Goal: Task Accomplishment & Management: Use online tool/utility

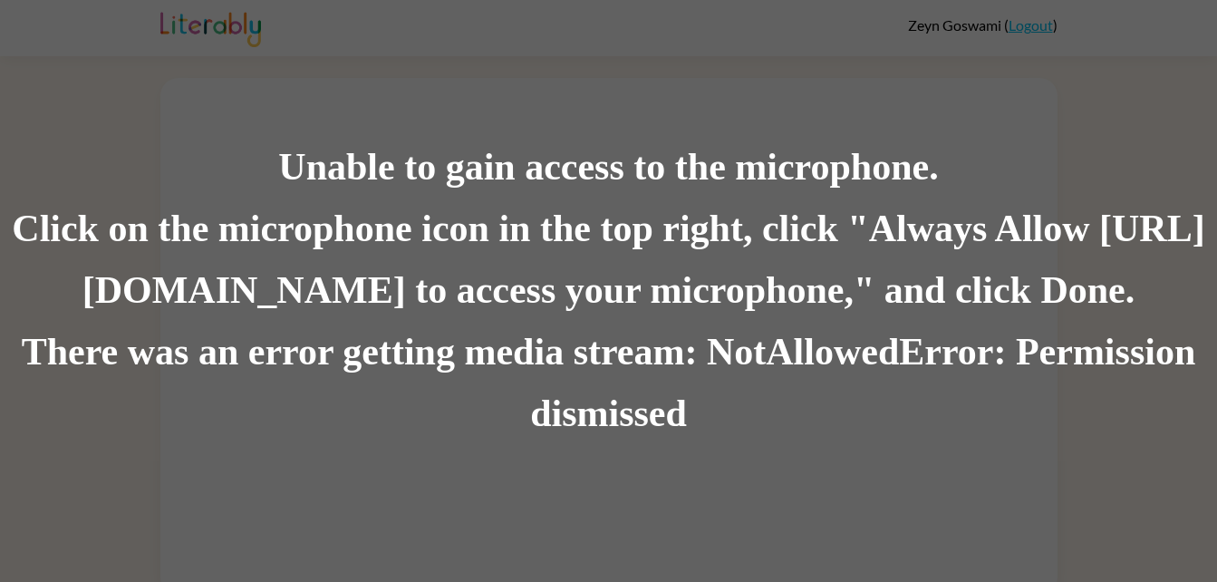
scroll to position [14, 0]
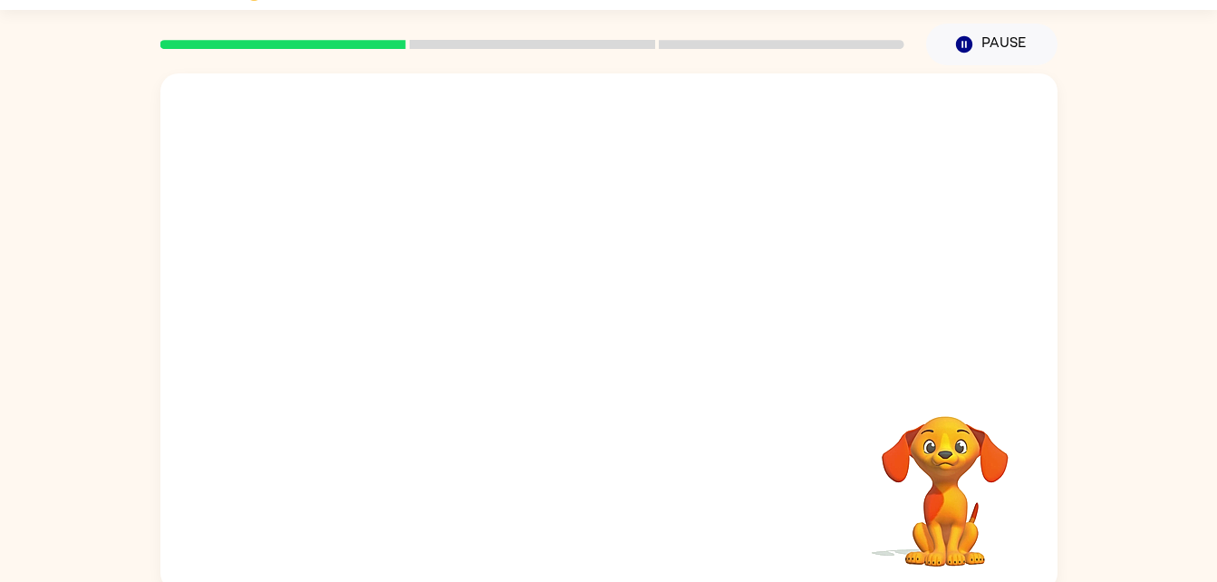
scroll to position [55, 0]
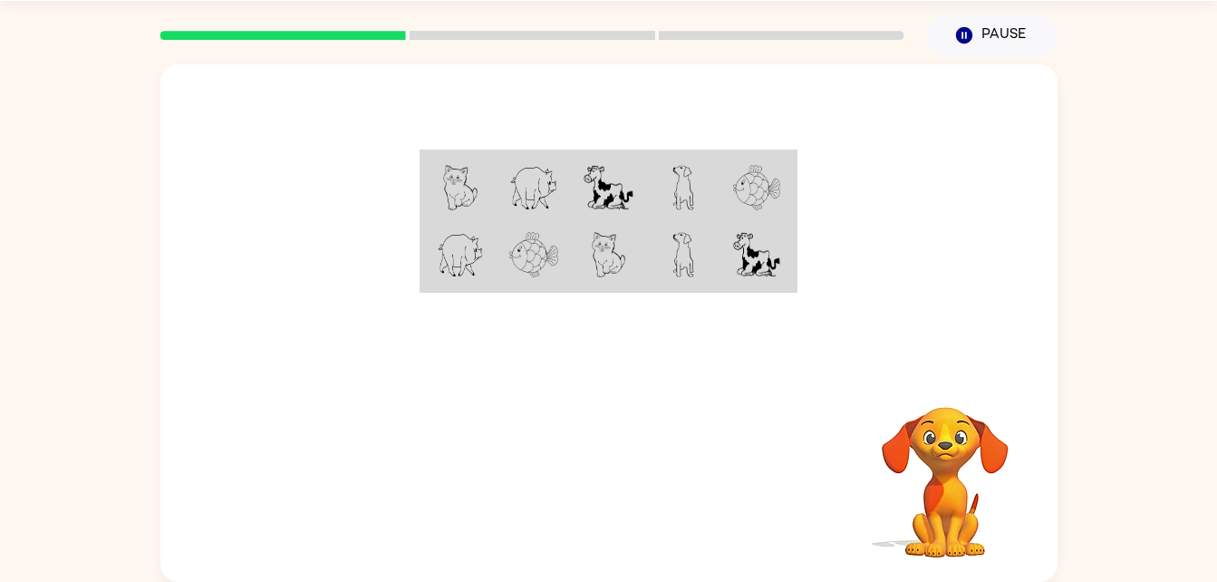
drag, startPoint x: 0, startPoint y: 0, endPoint x: 917, endPoint y: 580, distance: 1085.1
click at [917, 580] on div "Your browser must support playing .mp4 files to use Literably. Please try using…" at bounding box center [608, 322] width 897 height 517
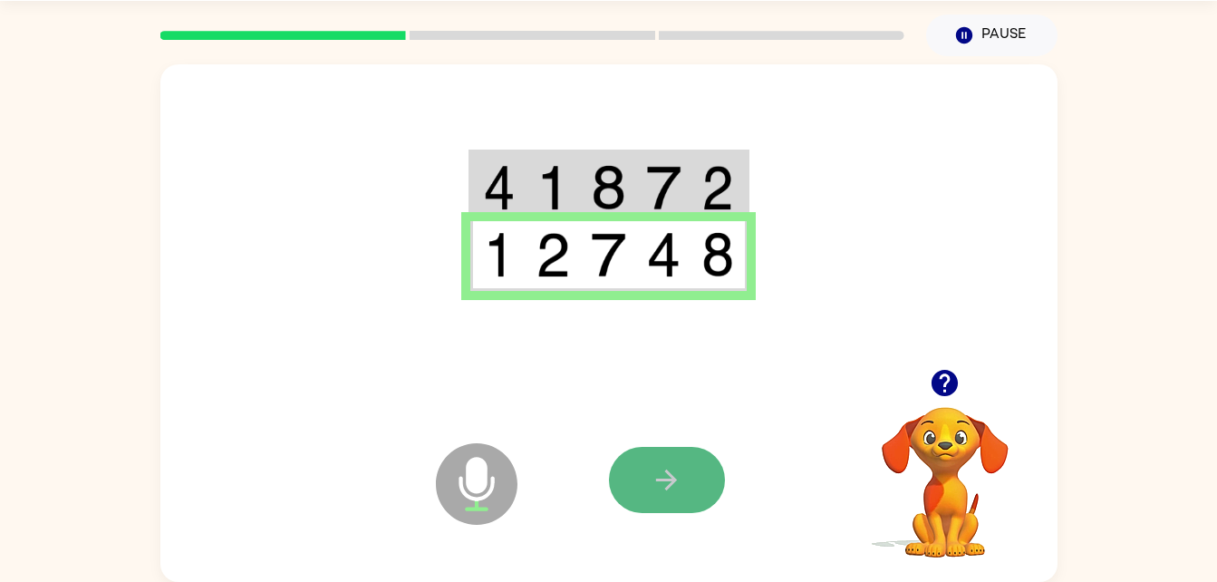
click at [662, 484] on icon "button" at bounding box center [667, 480] width 32 height 32
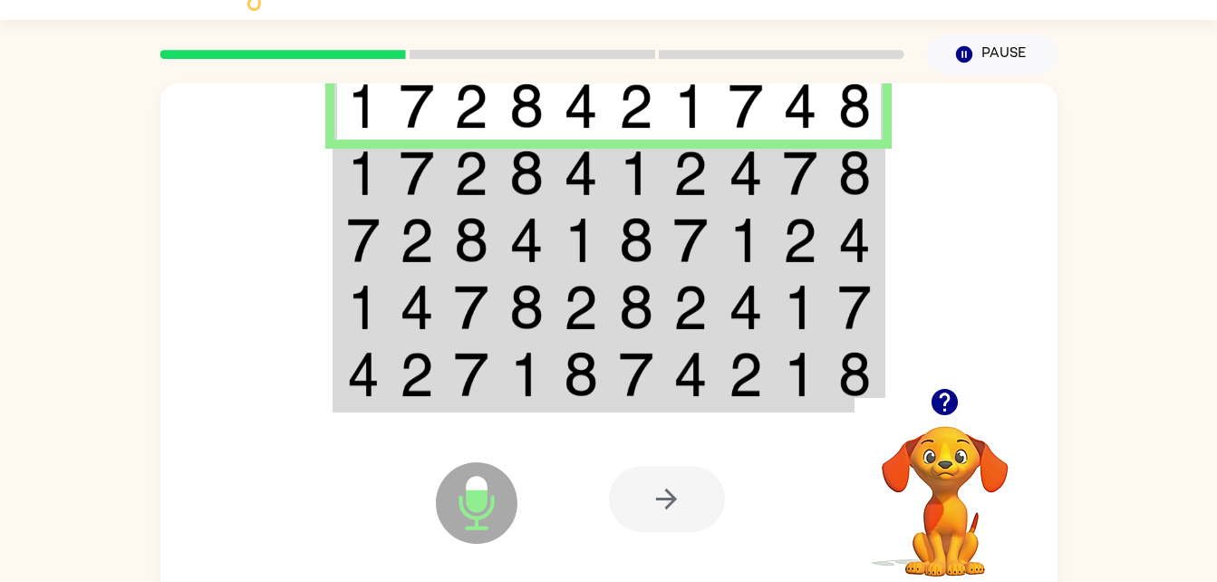
scroll to position [38, 0]
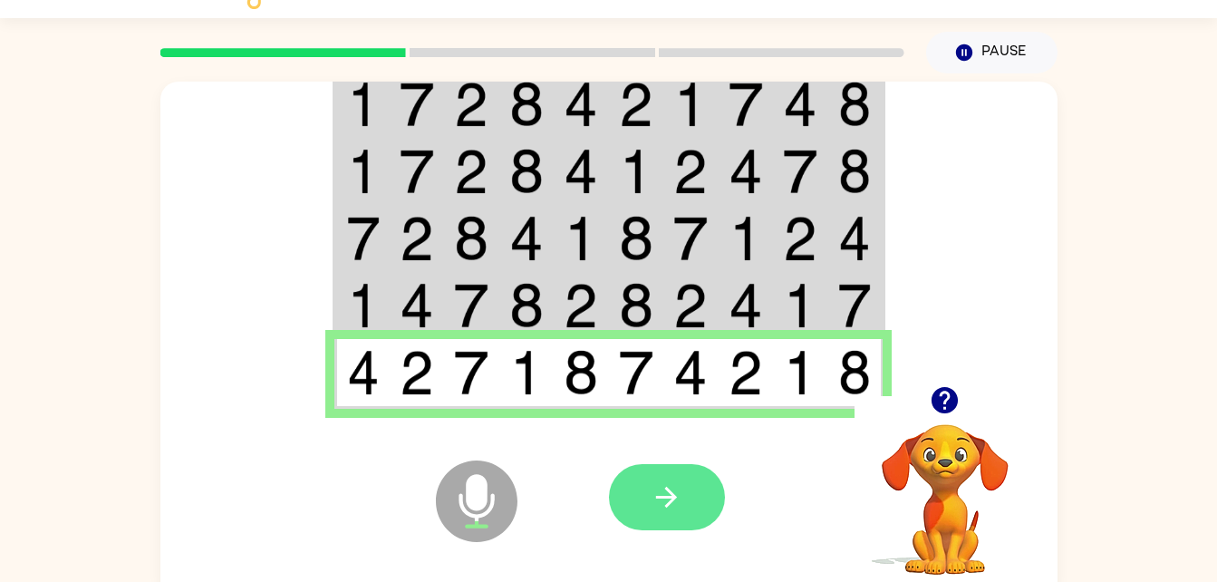
click at [697, 475] on button "button" at bounding box center [667, 497] width 116 height 66
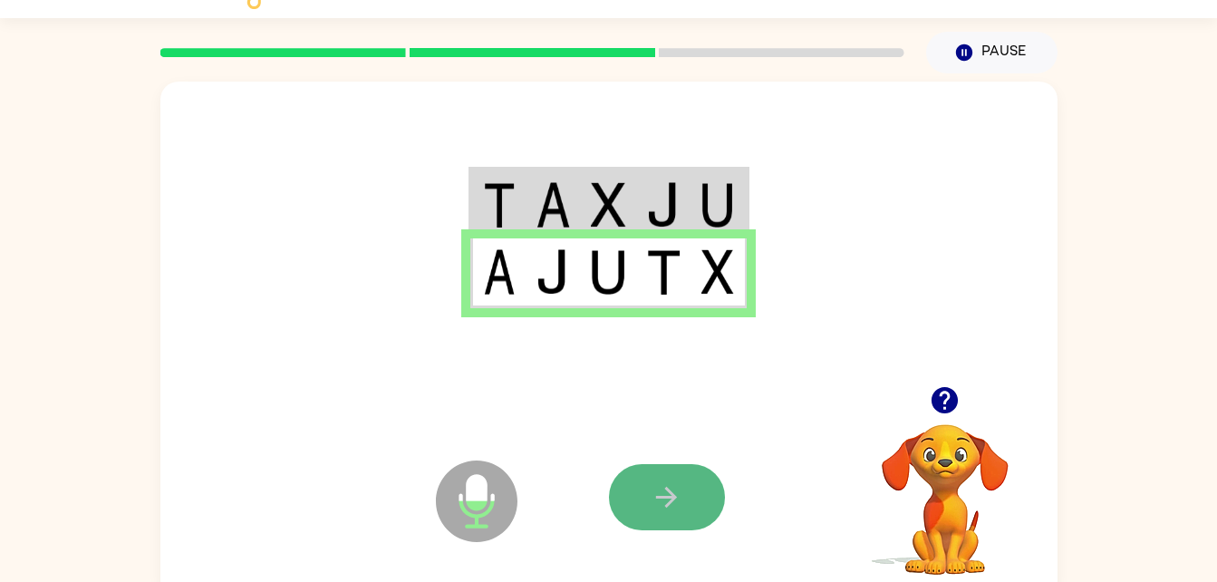
click at [689, 500] on button "button" at bounding box center [667, 497] width 116 height 66
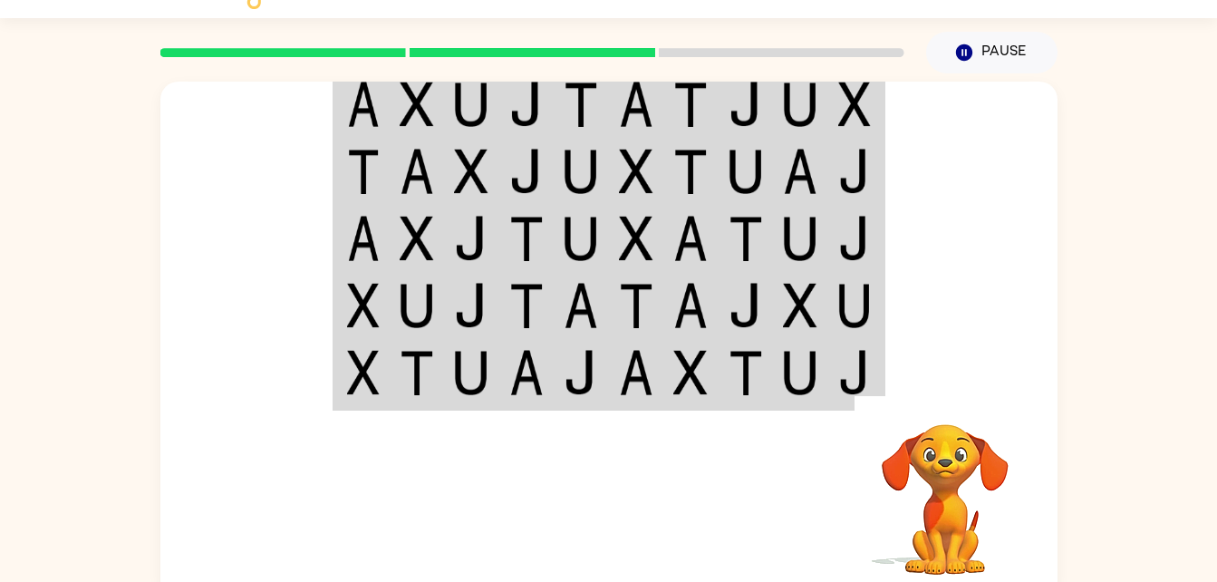
click at [680, 513] on div at bounding box center [742, 497] width 267 height 204
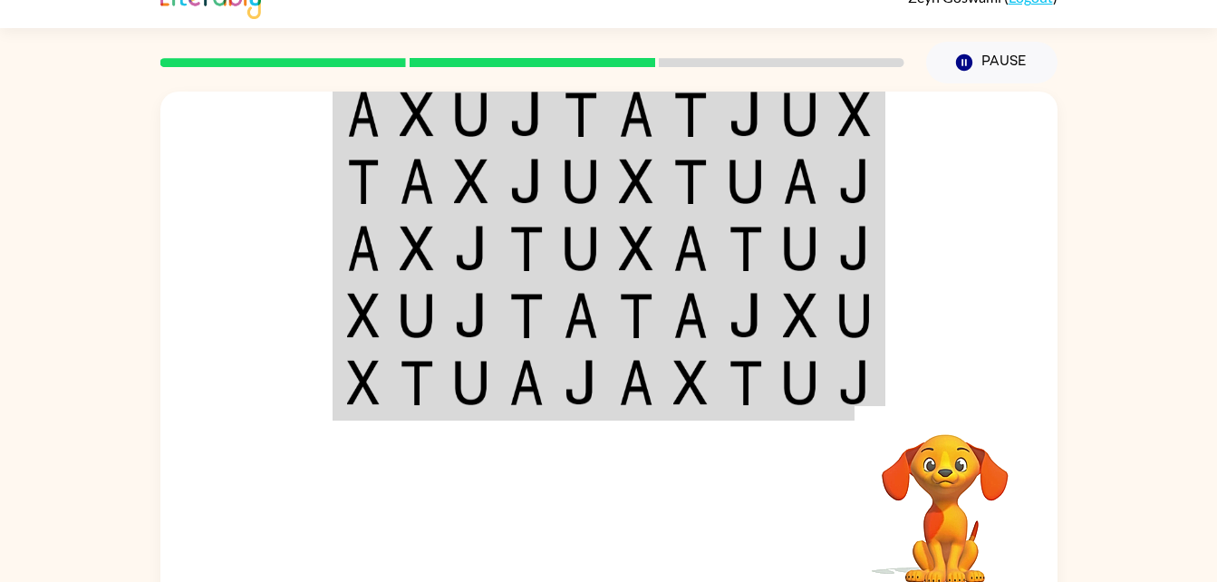
scroll to position [55, 0]
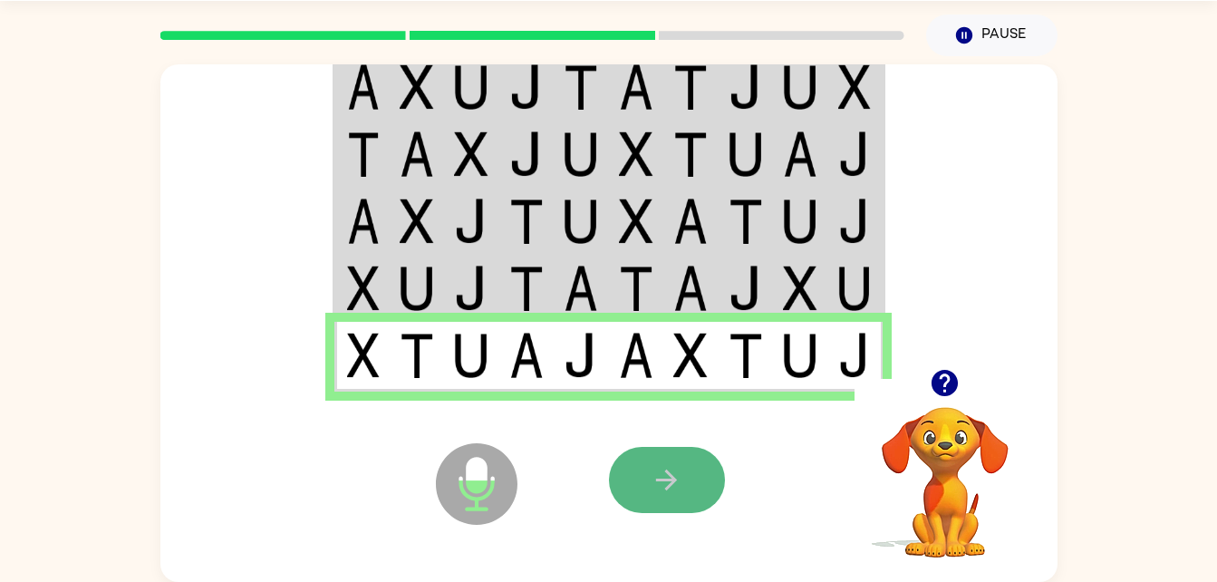
click at [689, 457] on button "button" at bounding box center [667, 480] width 116 height 66
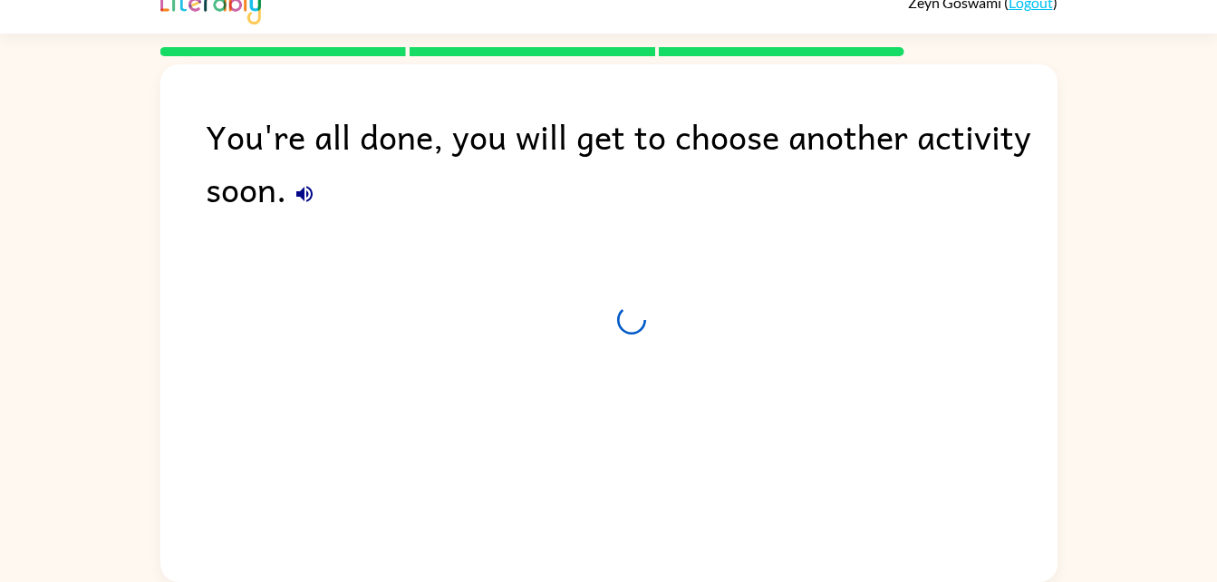
scroll to position [23, 0]
